Goal: Communication & Community: Connect with others

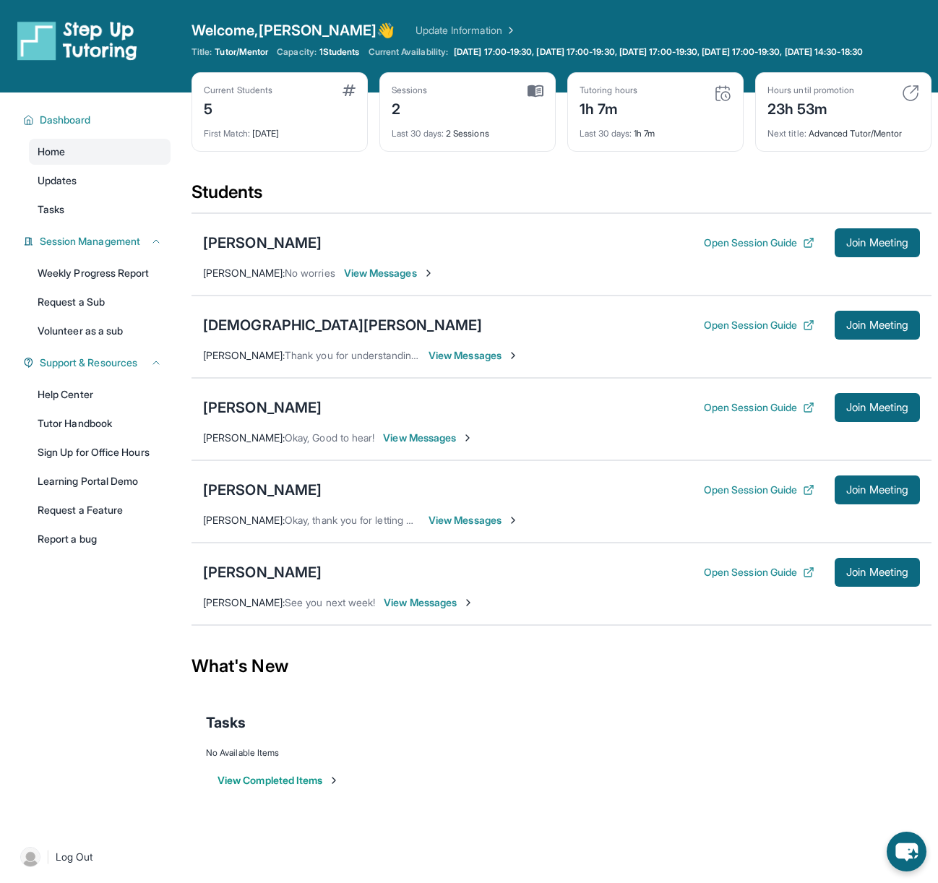
click at [621, 192] on div "Students" at bounding box center [562, 197] width 740 height 32
click at [517, 353] on div "[DEMOGRAPHIC_DATA][PERSON_NAME] Open Session Guide Join Meeting [PERSON_NAME] :…" at bounding box center [562, 337] width 740 height 82
click at [412, 181] on div "Current Students 5 First Match : [DATE] Sessions 2 Last 30 days : 2 Sessions Tu…" at bounding box center [562, 126] width 740 height 108
click at [886, 504] on button "Join Meeting" at bounding box center [877, 490] width 85 height 29
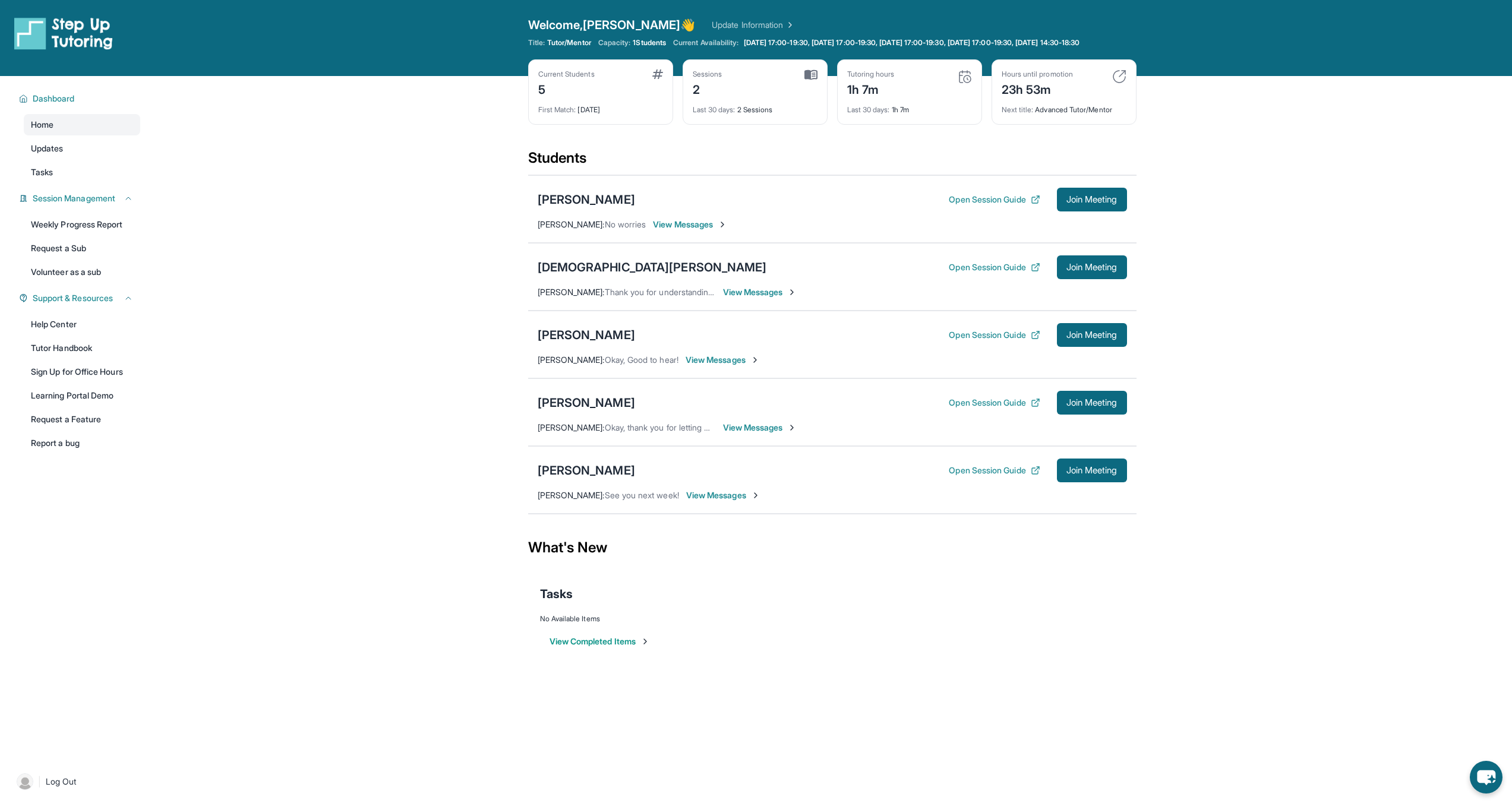
click at [258, 318] on main "Current Students 5 First Match : [DATE] Sessions 2 Last 30 days : 2 Sessions Tu…" at bounding box center [832, 376] width 1360 height 600
